Goal: Task Accomplishment & Management: Use online tool/utility

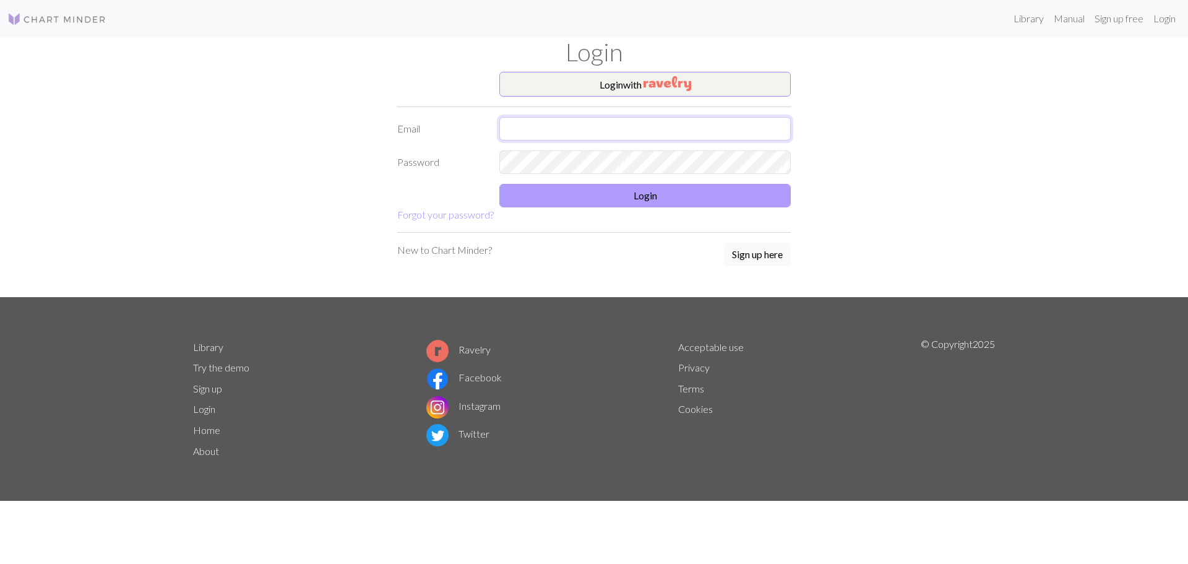
type input "[EMAIL_ADDRESS][DOMAIN_NAME]"
click at [624, 204] on button "Login" at bounding box center [644, 196] width 291 height 24
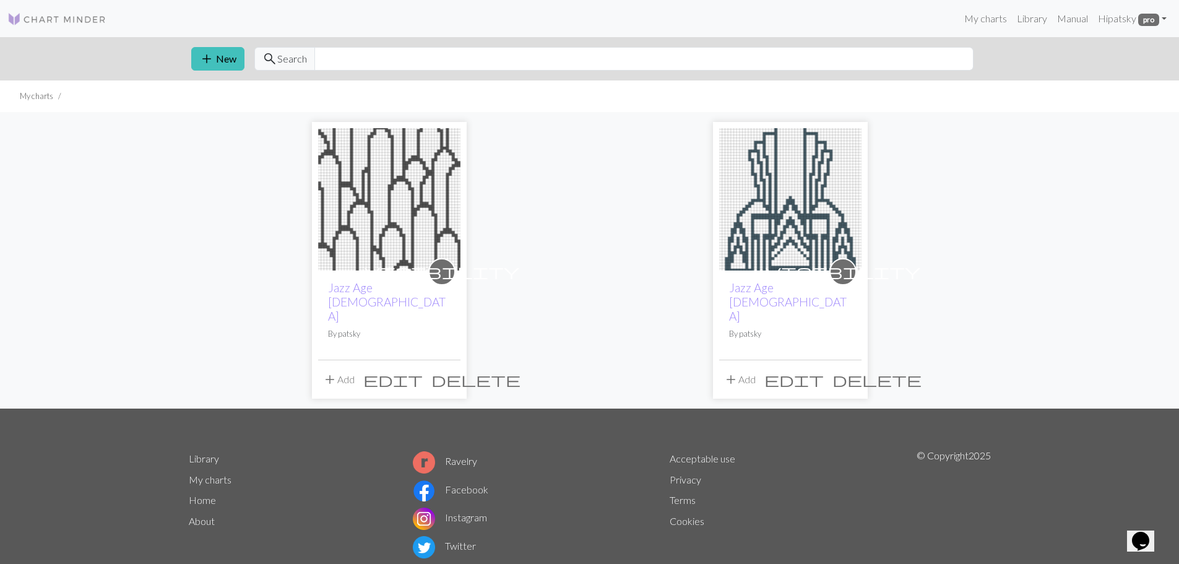
click at [394, 189] on img at bounding box center [389, 199] width 142 height 142
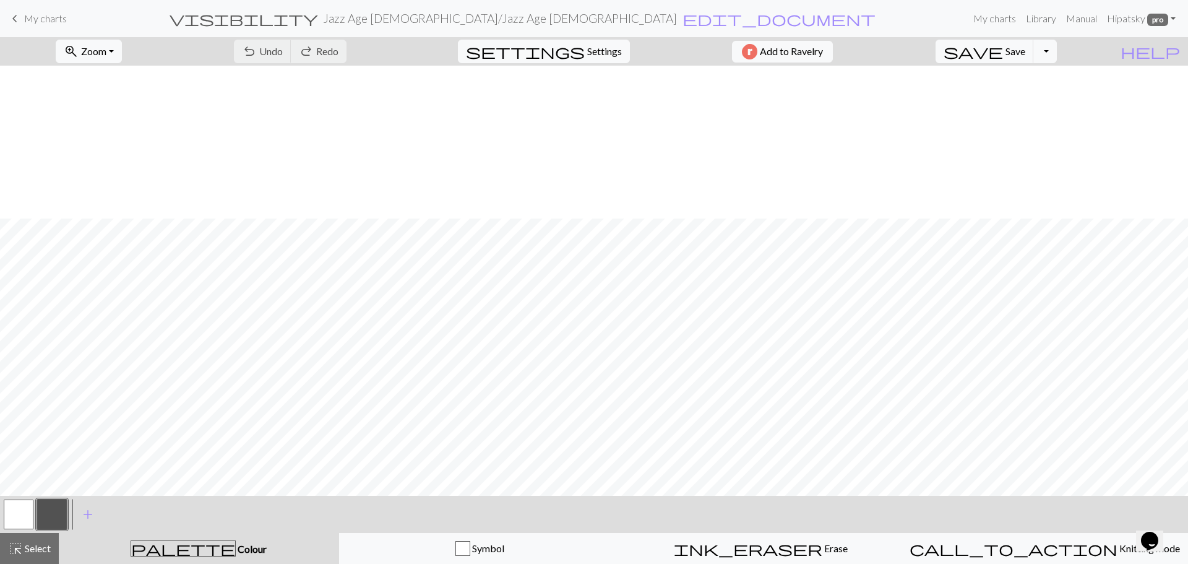
scroll to position [402, 0]
click at [103, 51] on span "Zoom" at bounding box center [93, 51] width 25 height 12
click at [110, 117] on button "Fit height" at bounding box center [105, 118] width 98 height 20
